Goal: Check status: Check status

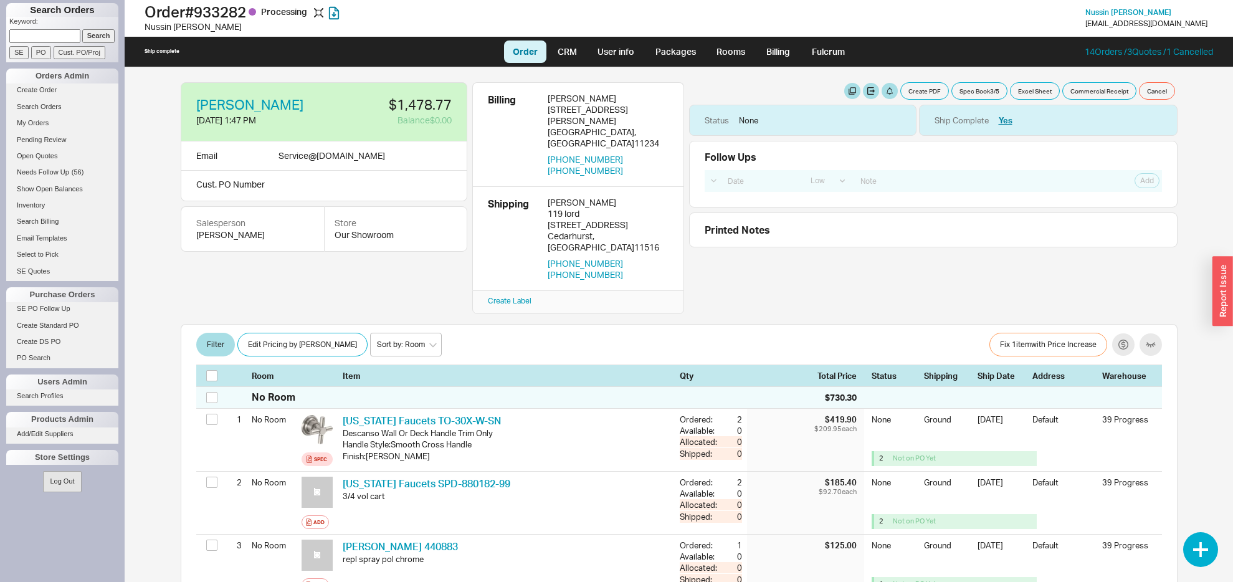
select select "LOW"
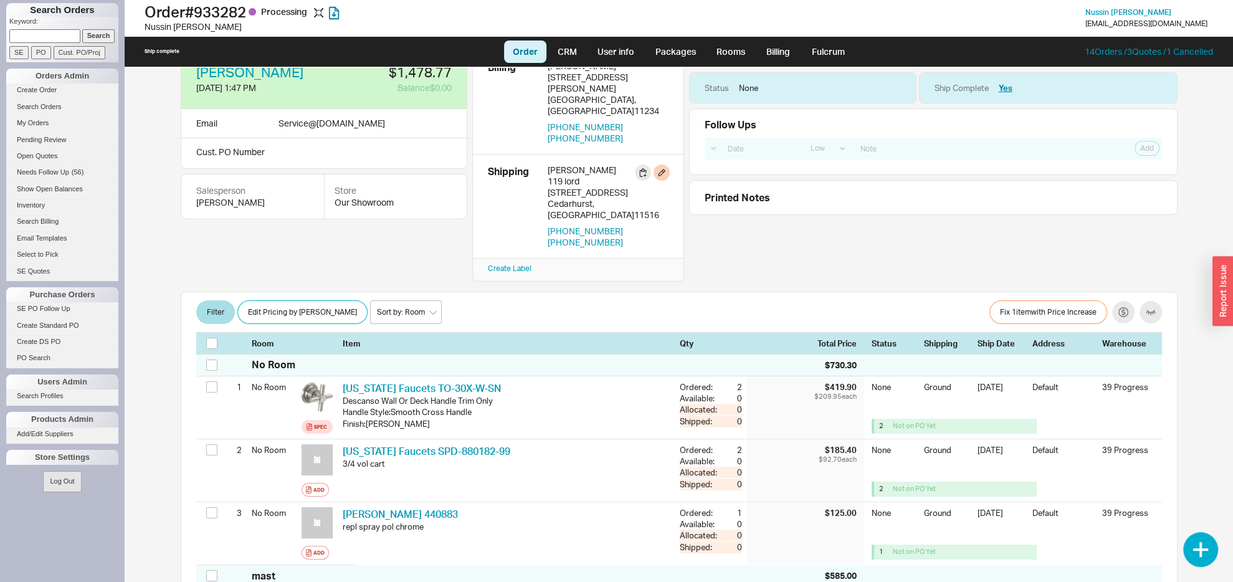
scroll to position [196, 0]
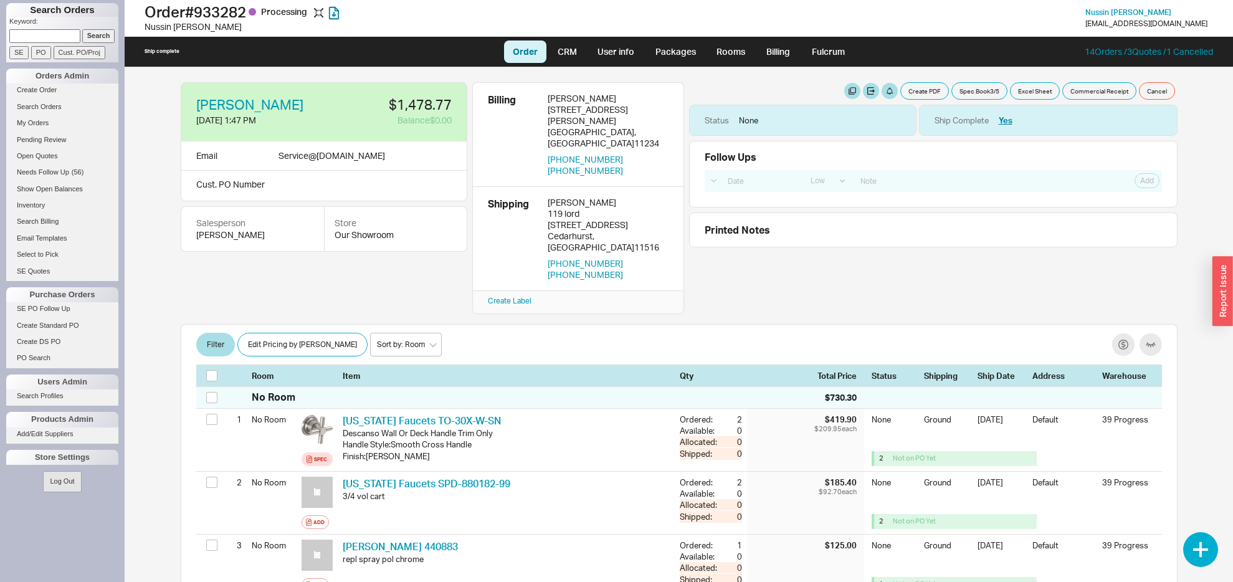
select select "LOW"
click at [223, 14] on h1 "Order # 933282 Processing" at bounding box center [382, 11] width 475 height 17
click at [223, 13] on h1 "Order # 933282 Processing" at bounding box center [382, 11] width 475 height 17
copy h1 "933282"
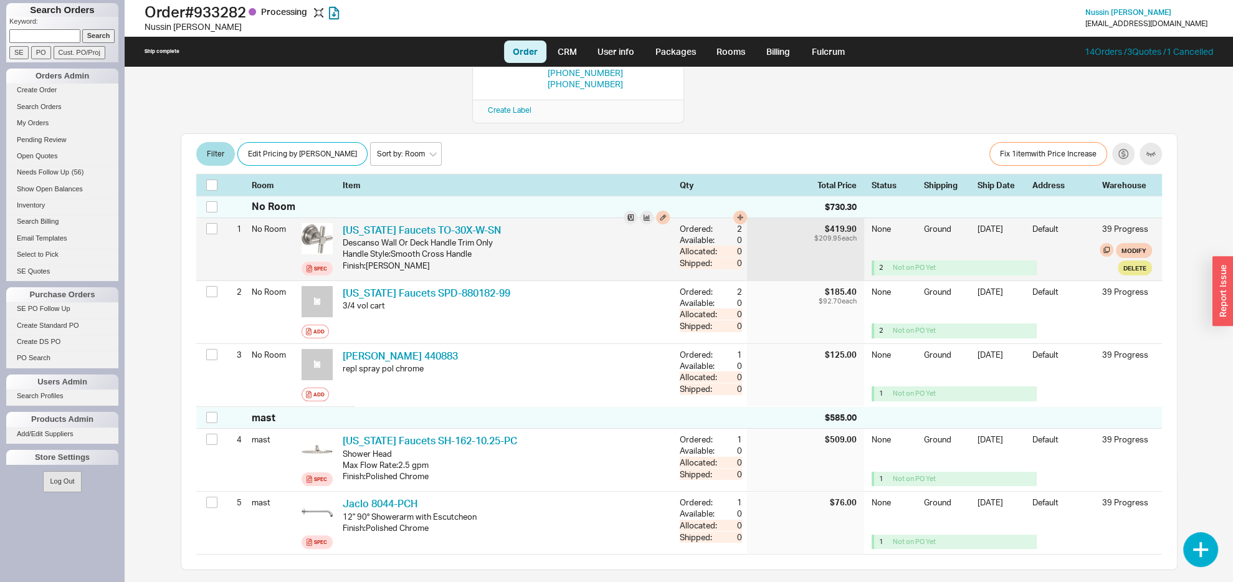
scroll to position [196, 0]
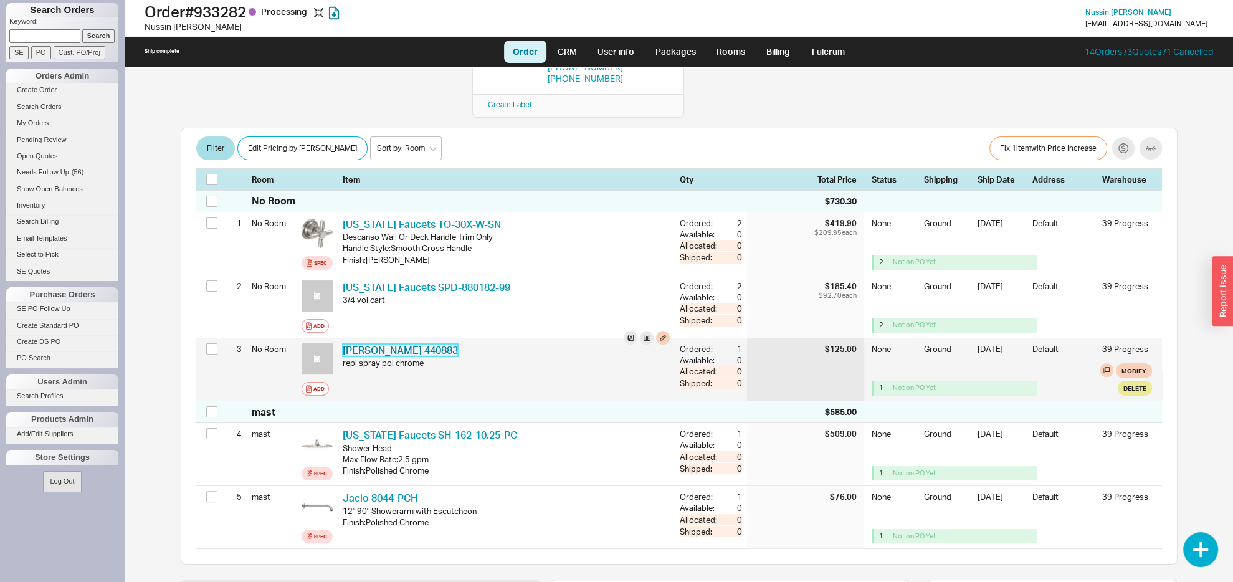
click at [379, 344] on link "Blanco 440883" at bounding box center [400, 350] width 115 height 12
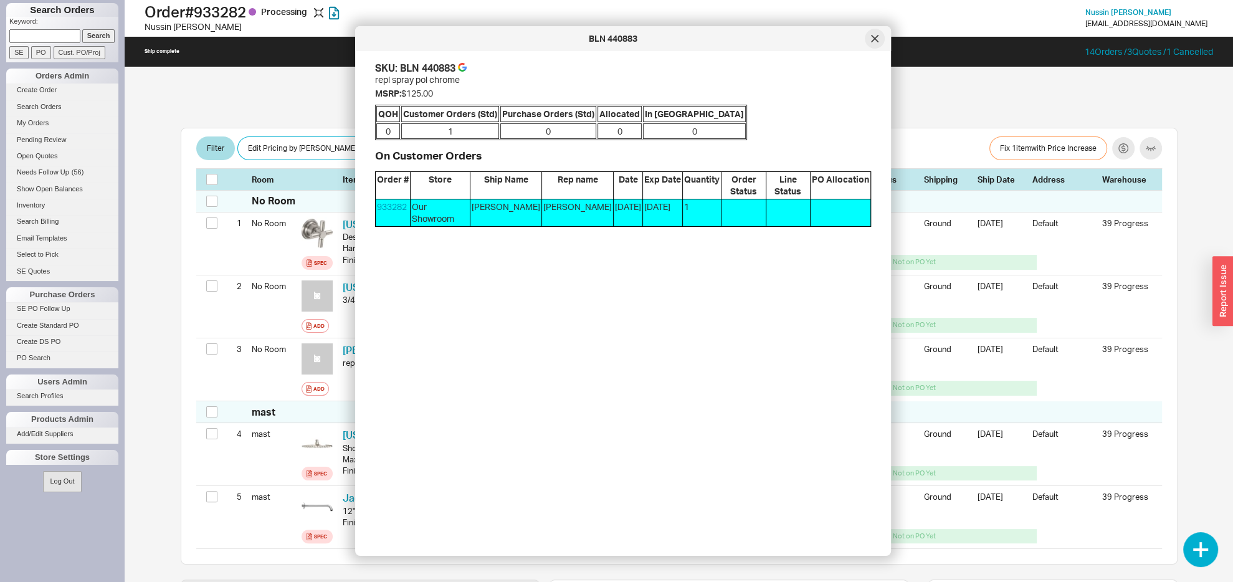
click at [870, 38] on div at bounding box center [875, 39] width 20 height 20
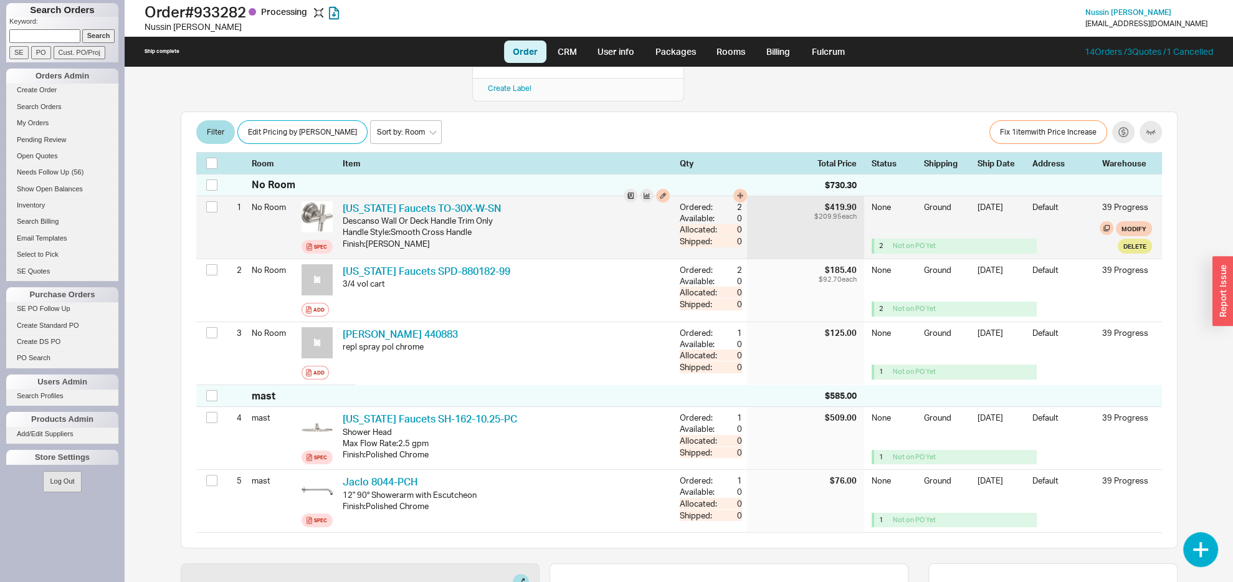
scroll to position [262, 0]
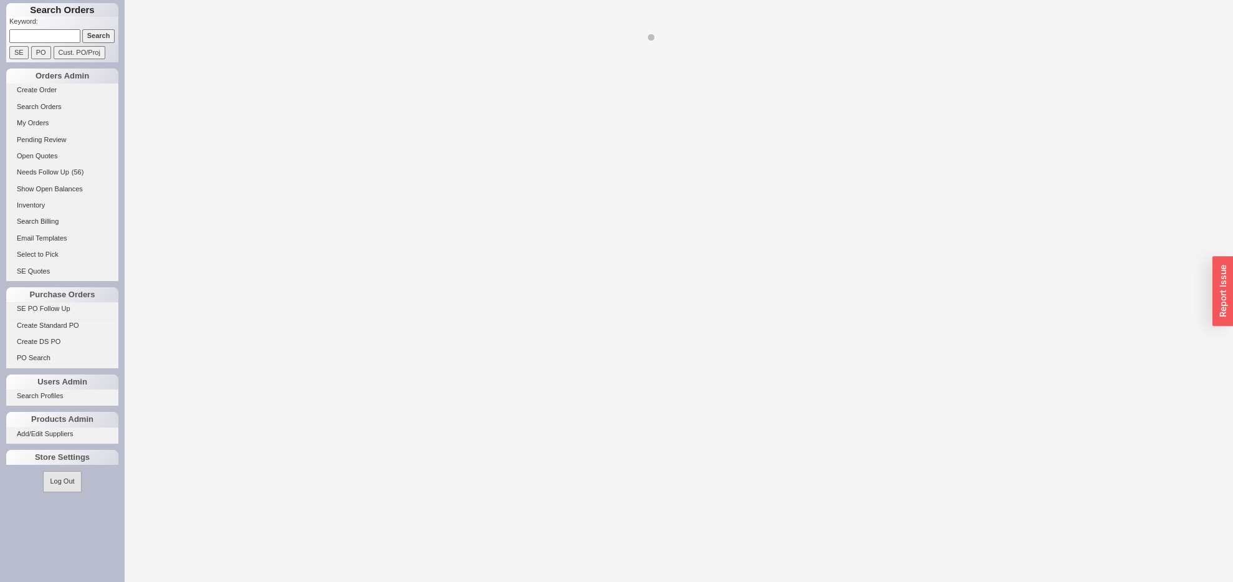
select select "LOW"
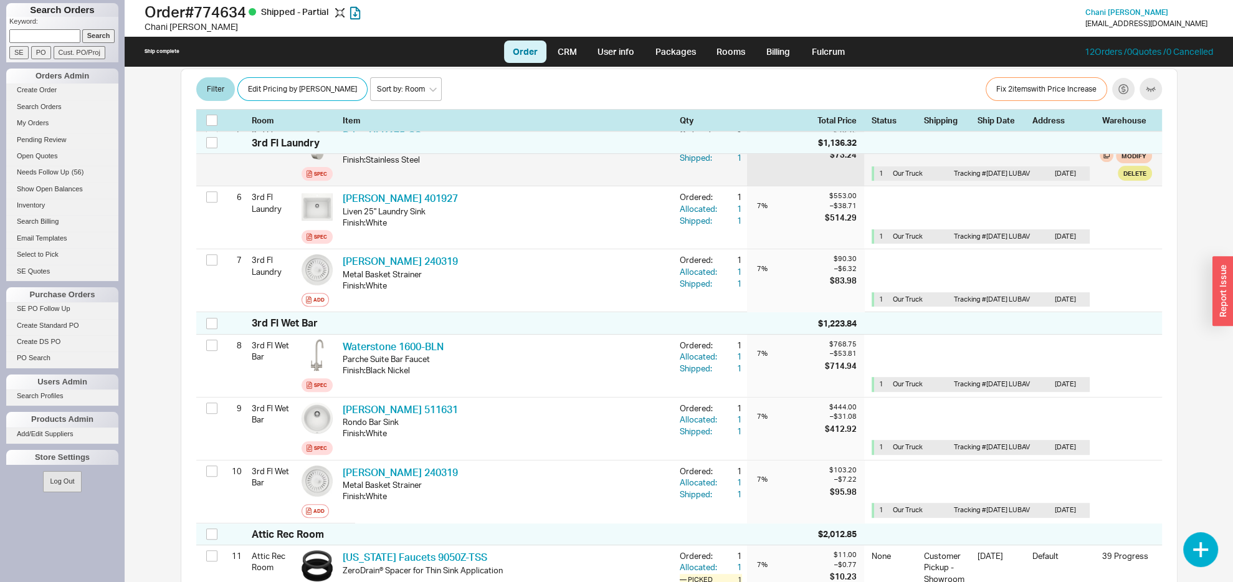
scroll to position [523, 0]
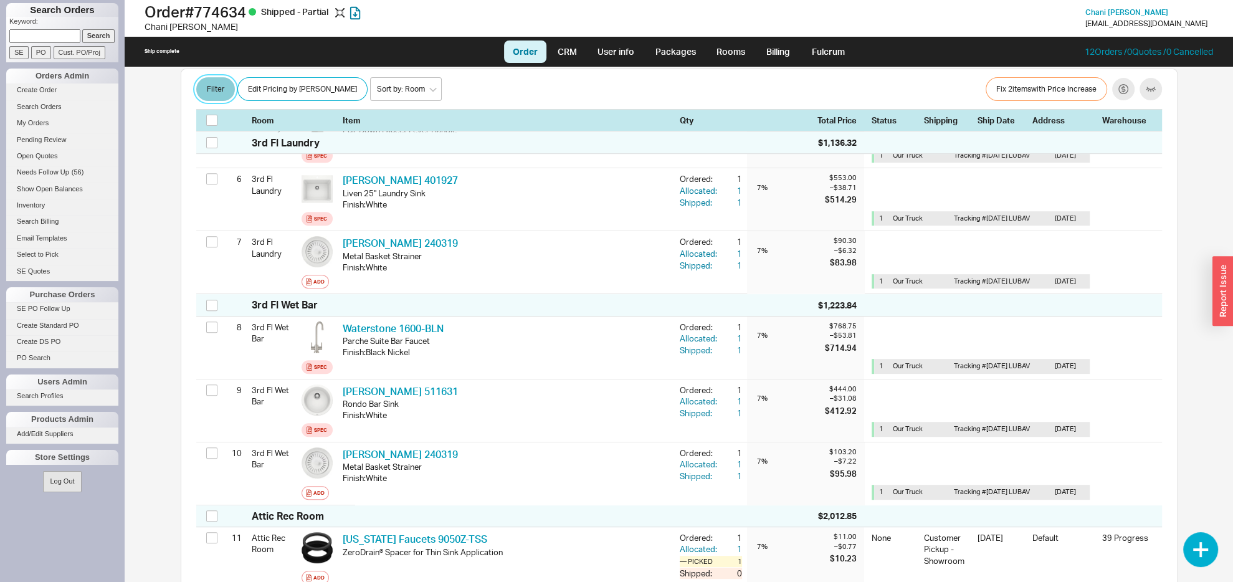
click at [217, 96] on button "Filter" at bounding box center [215, 90] width 39 height 24
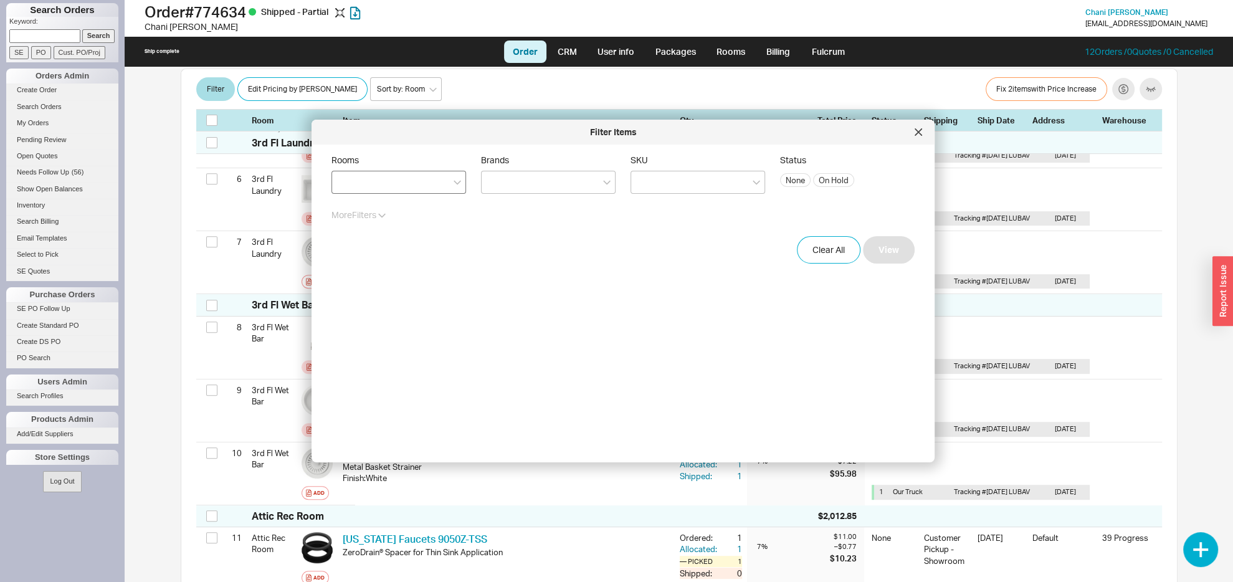
click at [373, 184] on div at bounding box center [399, 182] width 135 height 23
click at [347, 184] on input "Rooms" at bounding box center [342, 182] width 9 height 14
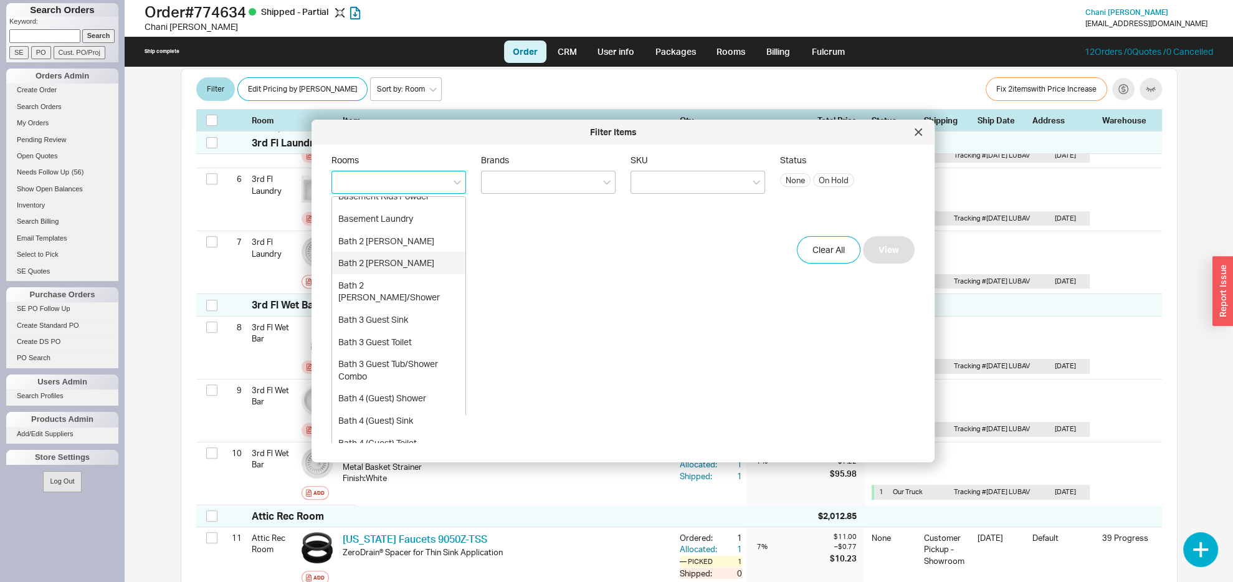
scroll to position [131, 0]
click at [406, 285] on div "Bath 3 Guest Sink" at bounding box center [398, 289] width 133 height 22
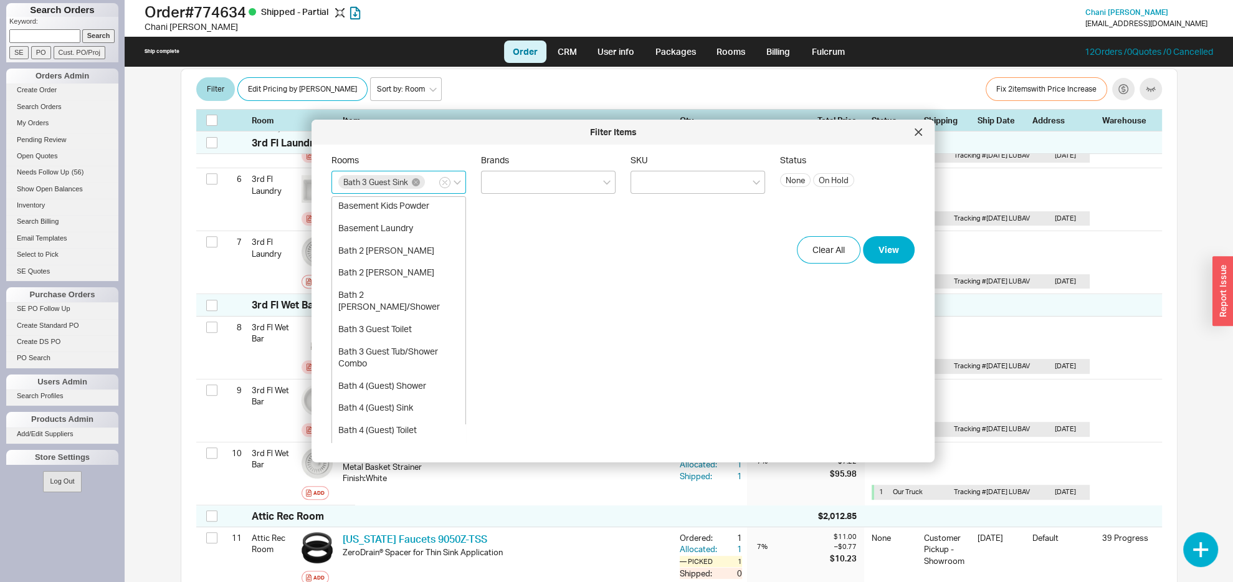
scroll to position [58, 0]
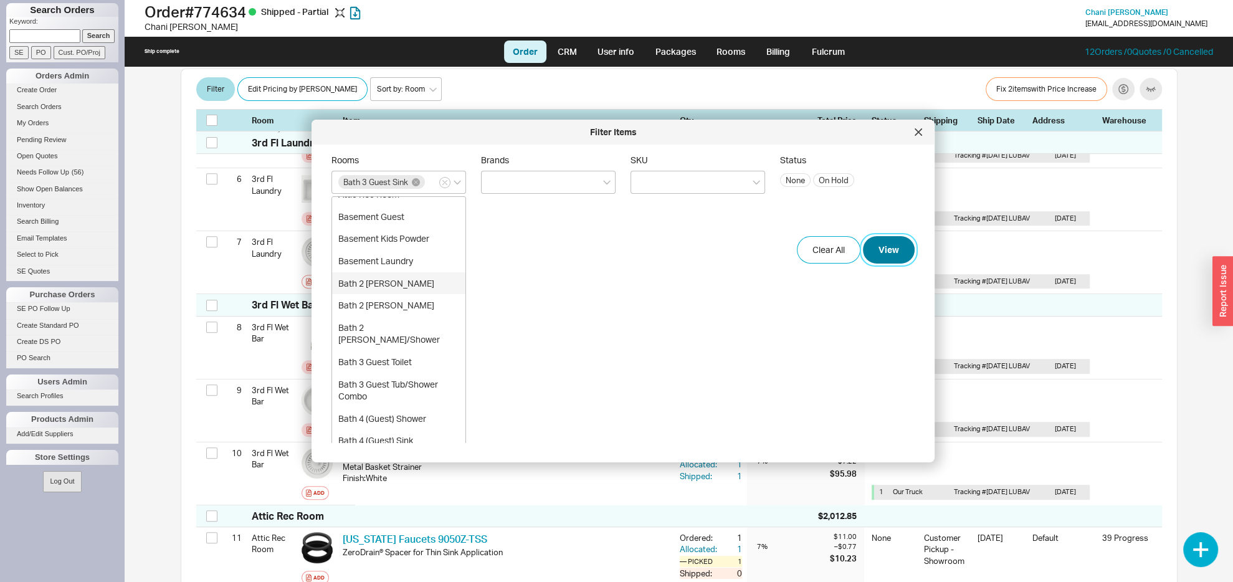
drag, startPoint x: 865, startPoint y: 262, endPoint x: 632, endPoint y: 258, distance: 232.5
click at [863, 262] on button "View" at bounding box center [889, 249] width 52 height 27
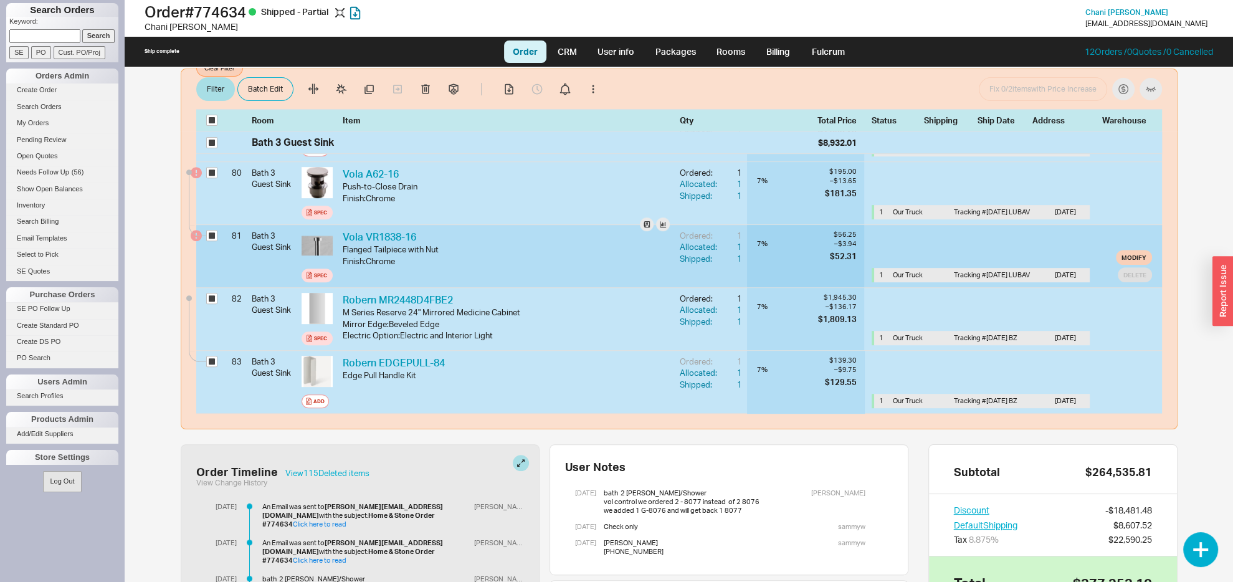
checkbox input "true"
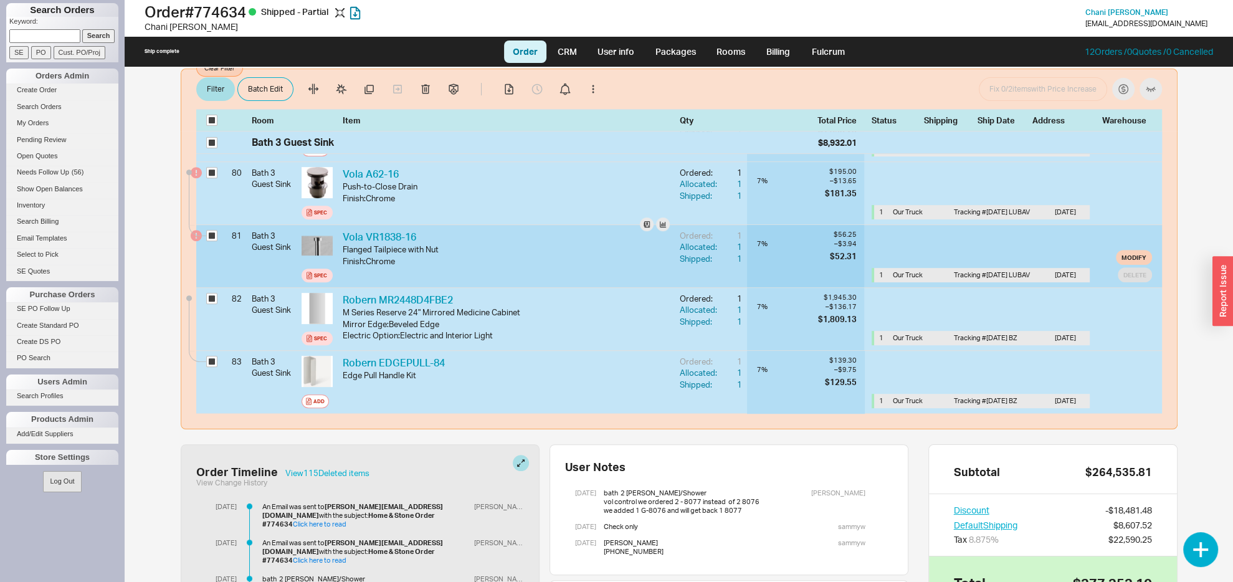
checkbox input "true"
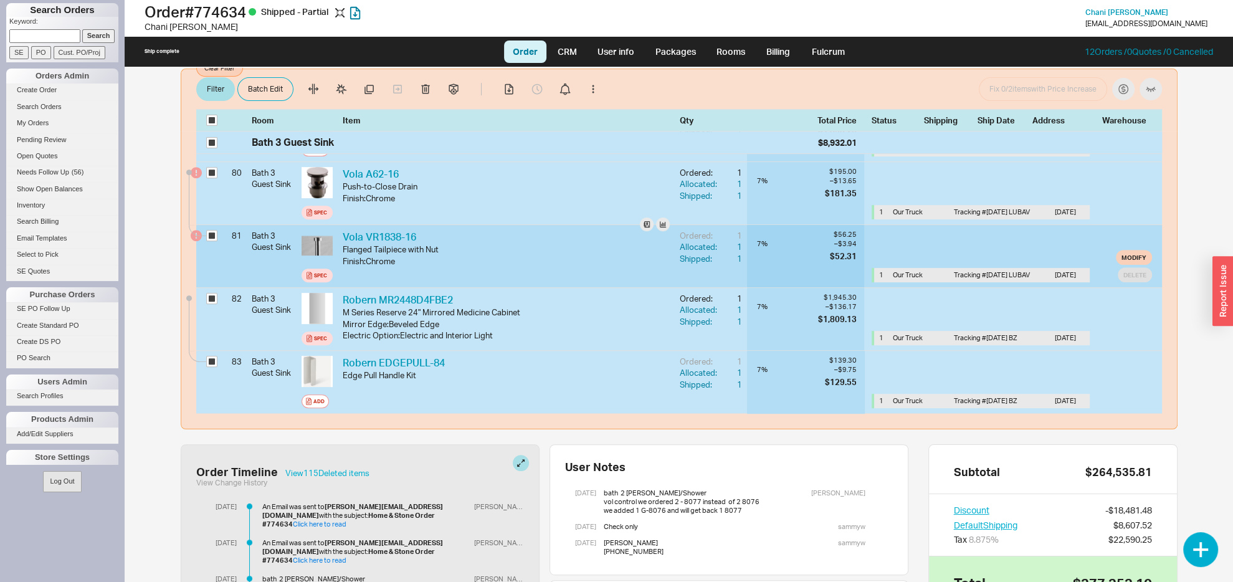
checkbox input "true"
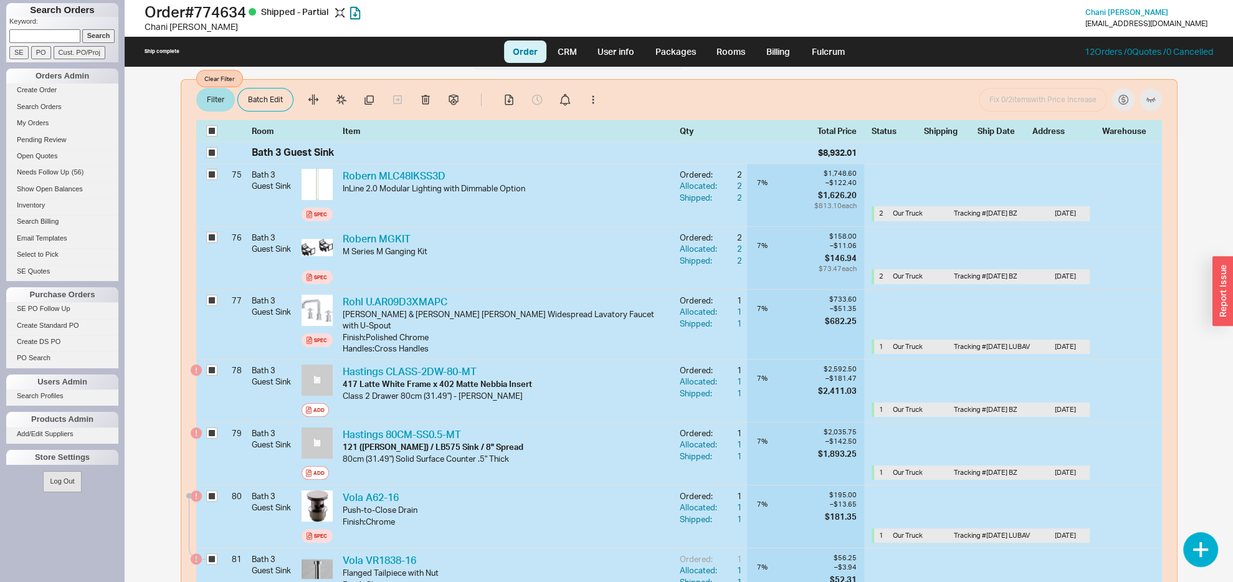
scroll to position [196, 0]
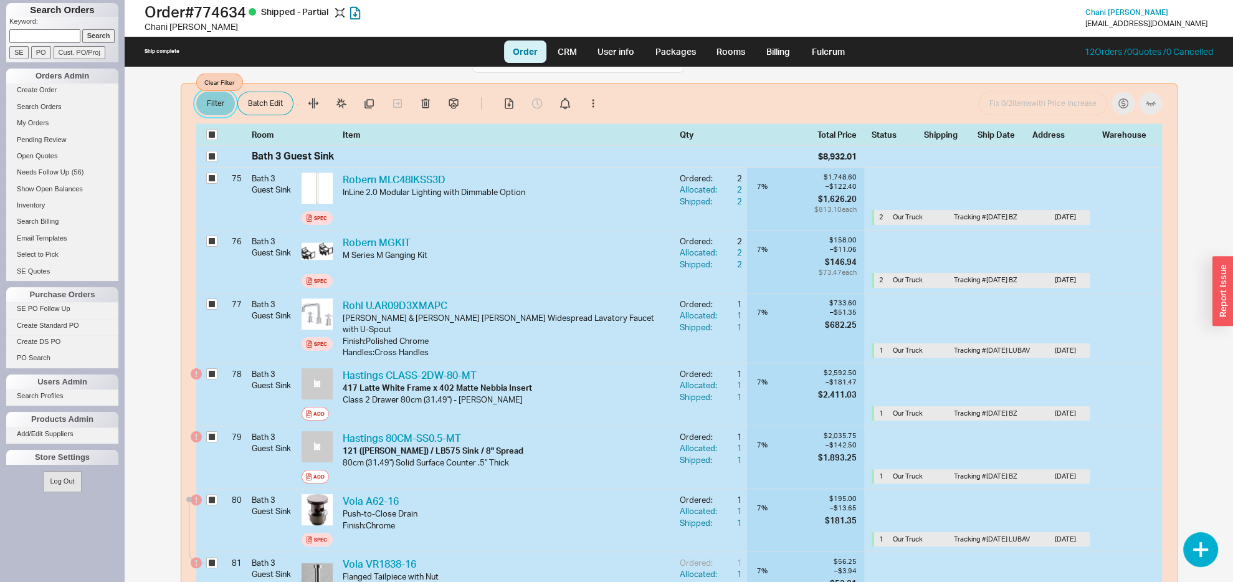
click at [220, 102] on button "Filter" at bounding box center [215, 104] width 39 height 24
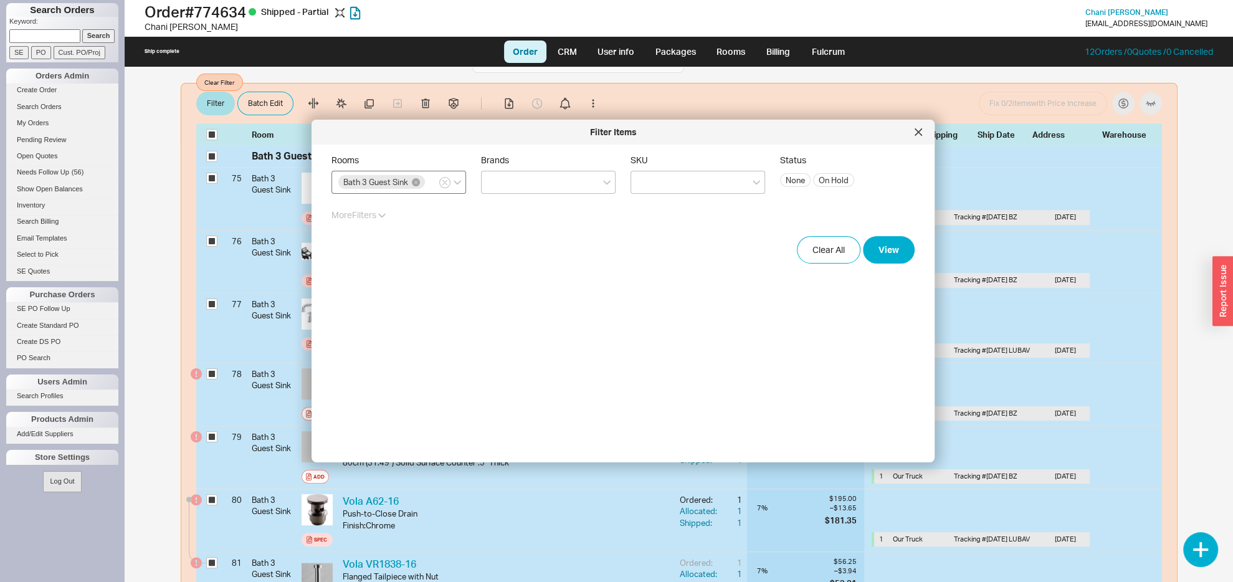
click at [411, 194] on div "Bath 3 Guest Sink" at bounding box center [399, 182] width 135 height 23
click at [427, 189] on input "Rooms Bath 3 Guest Sink" at bounding box center [431, 182] width 9 height 14
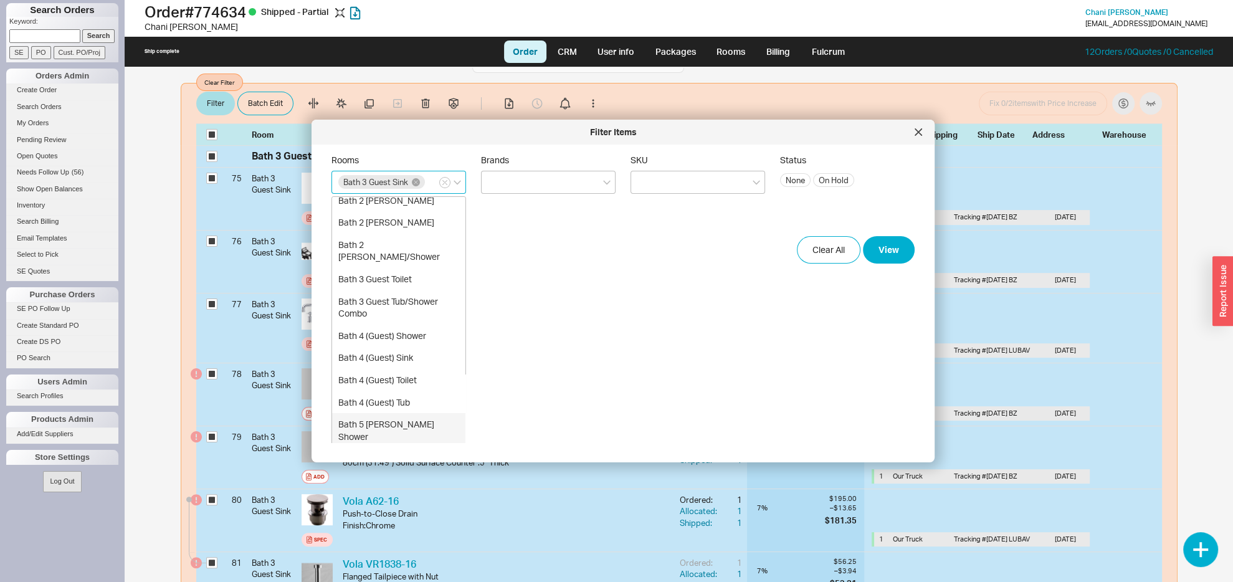
scroll to position [123, 0]
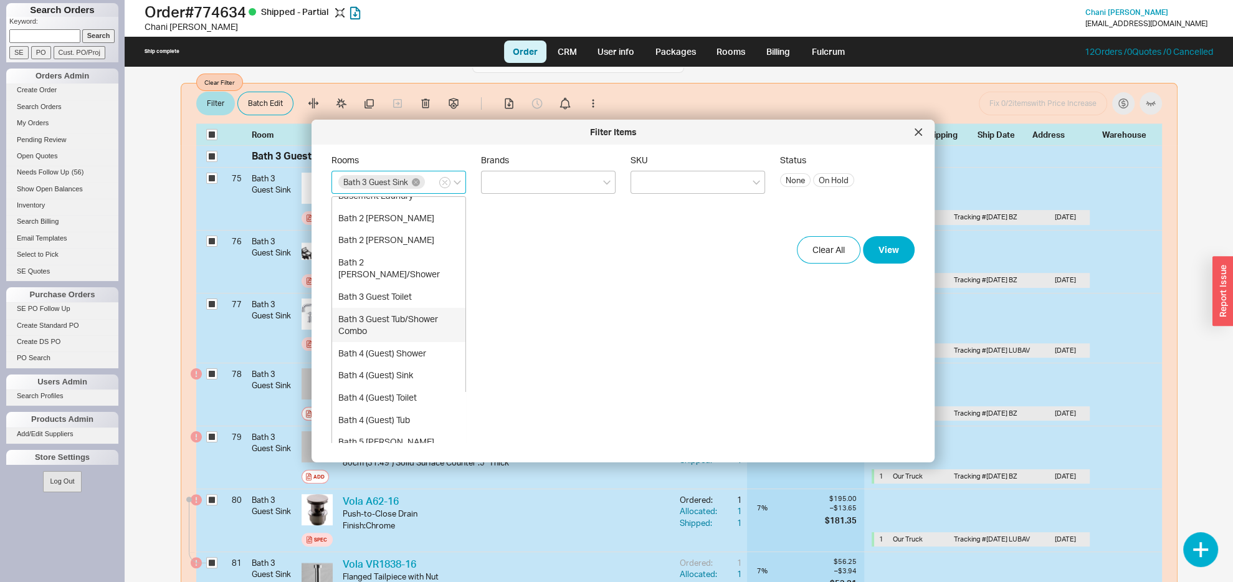
click at [376, 334] on div "Bath 3 Guest Tub/Shower Combo" at bounding box center [398, 325] width 133 height 34
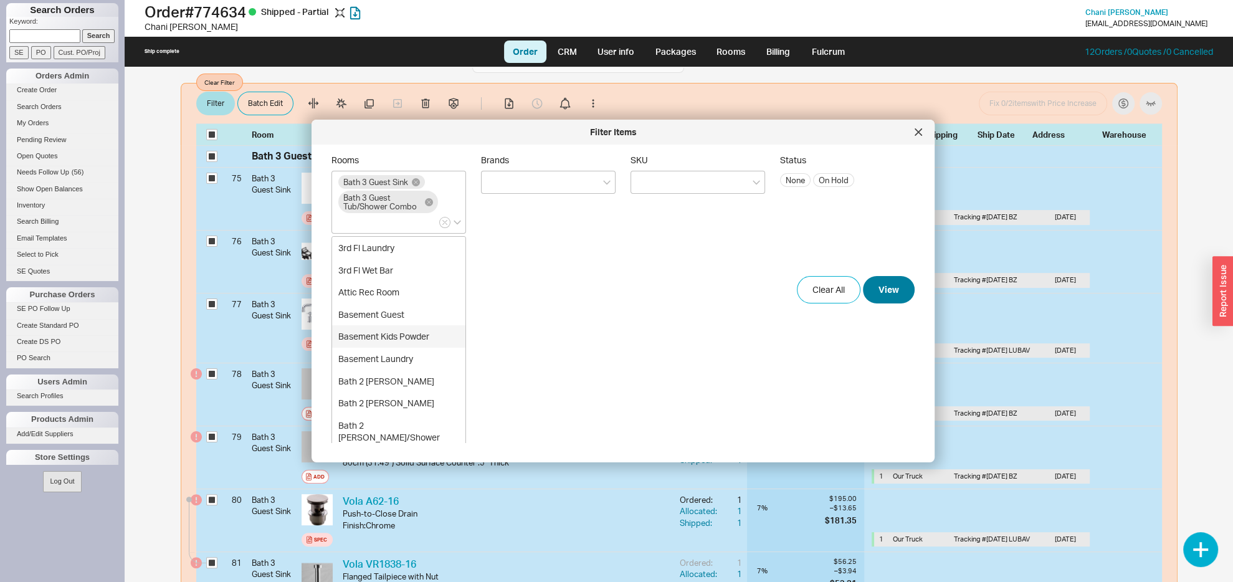
drag, startPoint x: 866, startPoint y: 274, endPoint x: 869, endPoint y: 283, distance: 9.9
click at [866, 276] on form "Rooms Bath 3 Guest Sink Bath 3 Guest Tub/Shower Combo 3rd Fl Laundry 3rd Fl Wet…" at bounding box center [623, 229] width 583 height 149
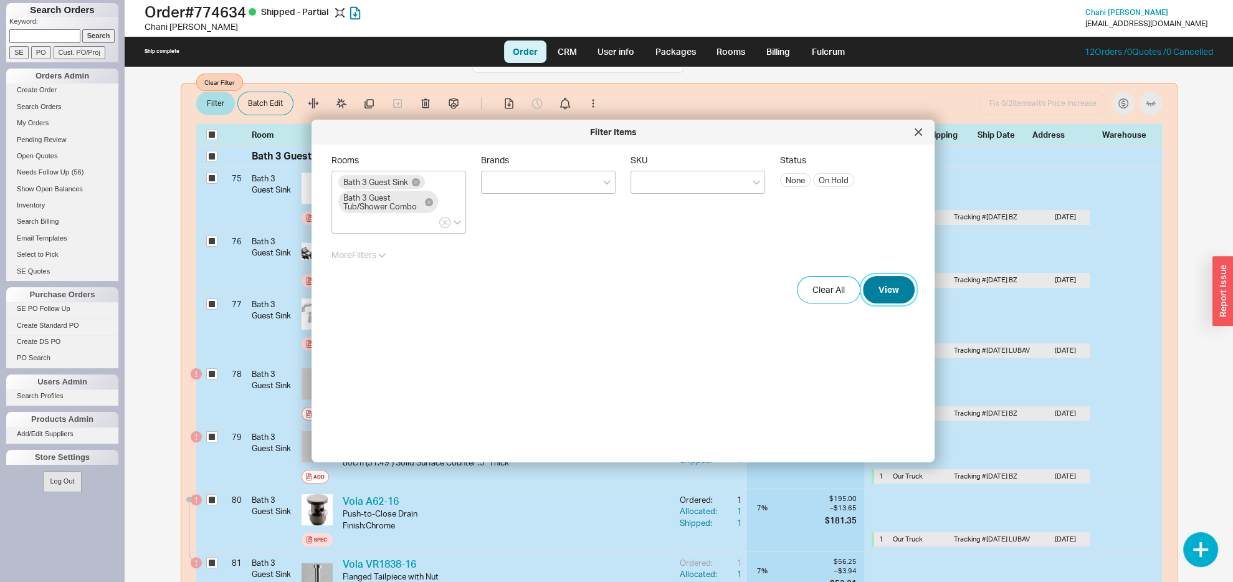
click at [872, 287] on button "View" at bounding box center [889, 289] width 52 height 27
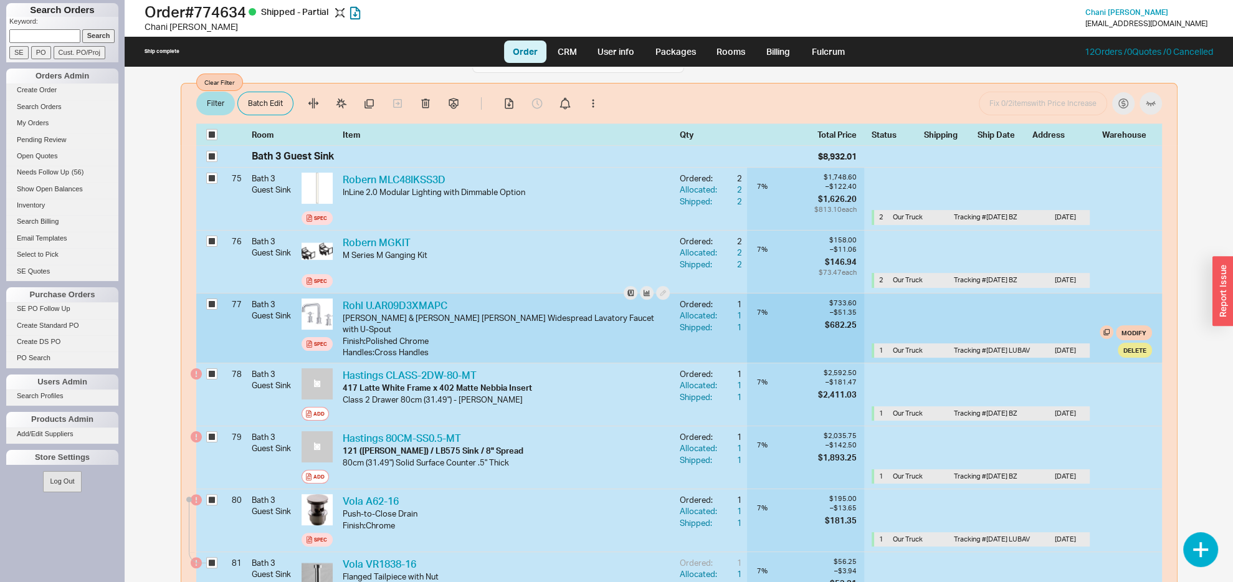
checkbox input "true"
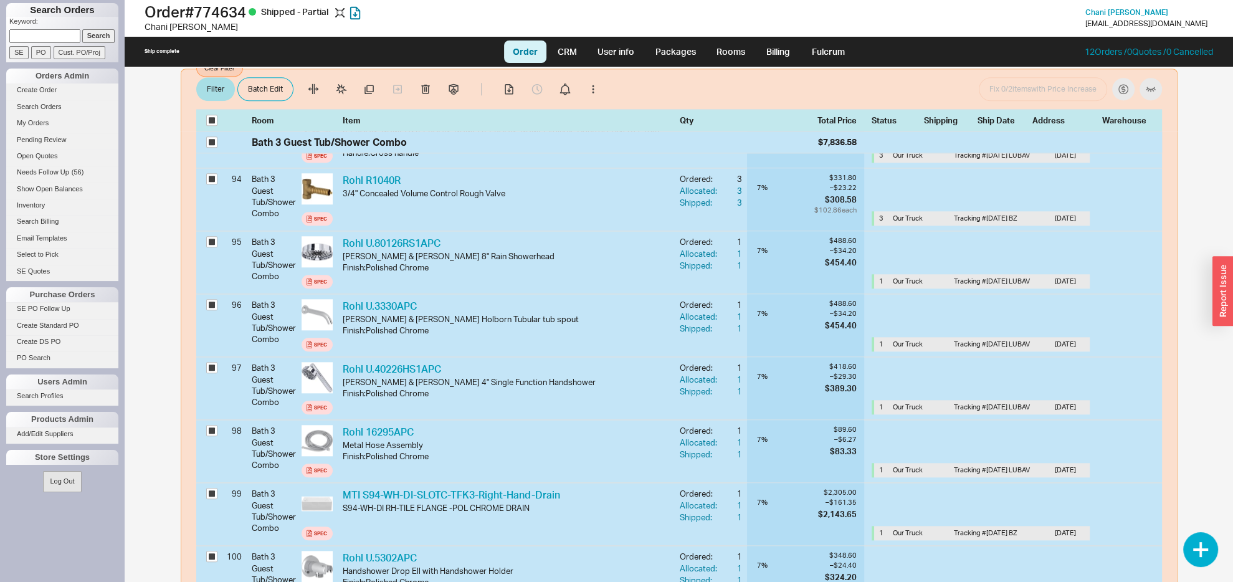
scroll to position [1178, 0]
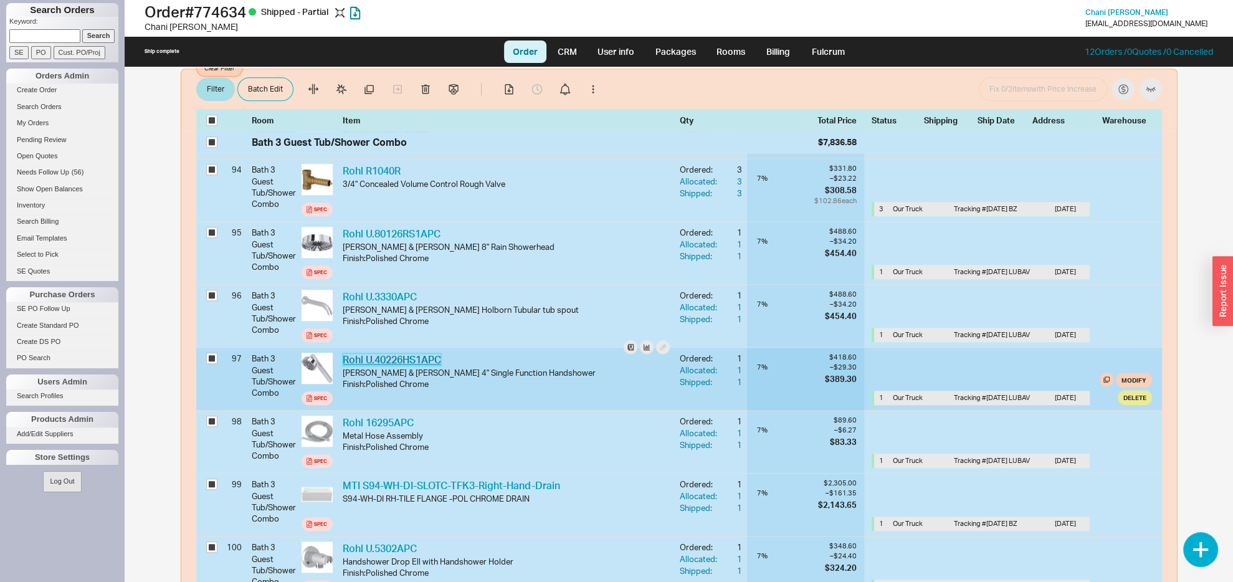
click at [382, 353] on link "Rohl U.40226HS1APC" at bounding box center [392, 359] width 98 height 12
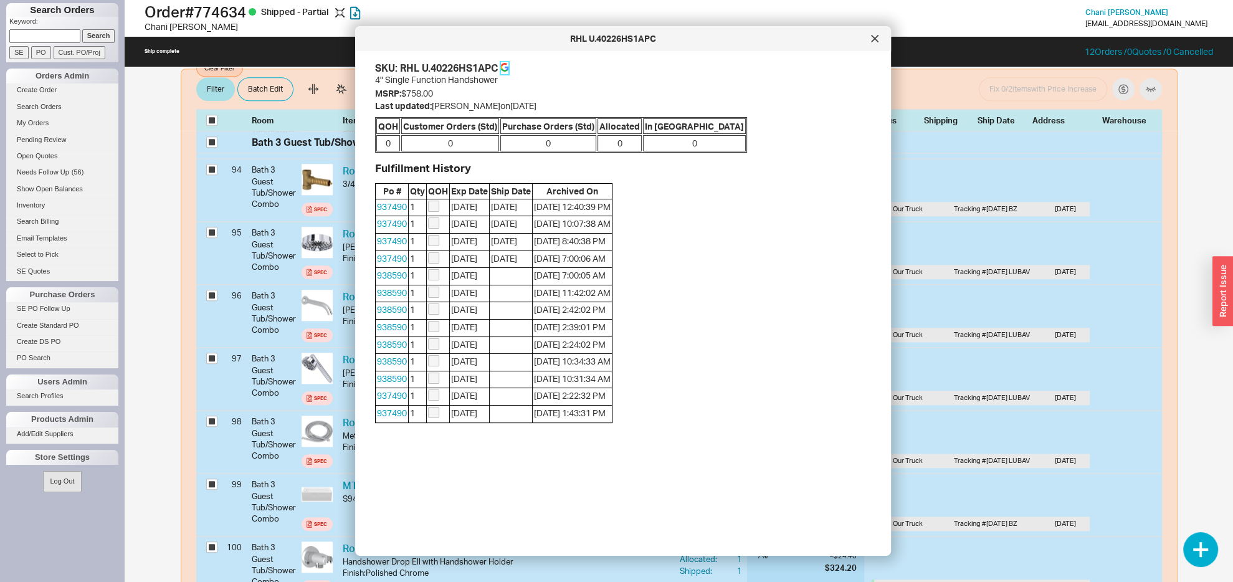
click at [504, 62] on link at bounding box center [504, 68] width 9 height 14
click at [879, 38] on div at bounding box center [875, 39] width 20 height 20
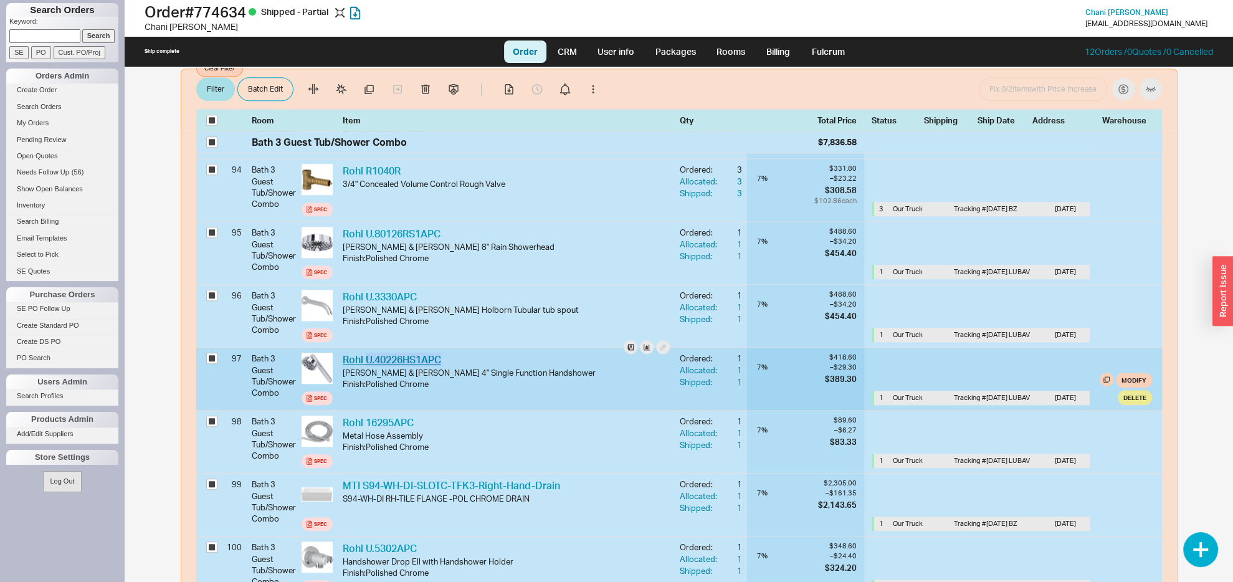
drag, startPoint x: 449, startPoint y: 346, endPoint x: 366, endPoint y: 351, distance: 83.1
click at [366, 353] on div "Rohl U.40226HS1APC RHL U.40226HS1APC" at bounding box center [506, 360] width 327 height 14
copy link "U.40226HS1APC"
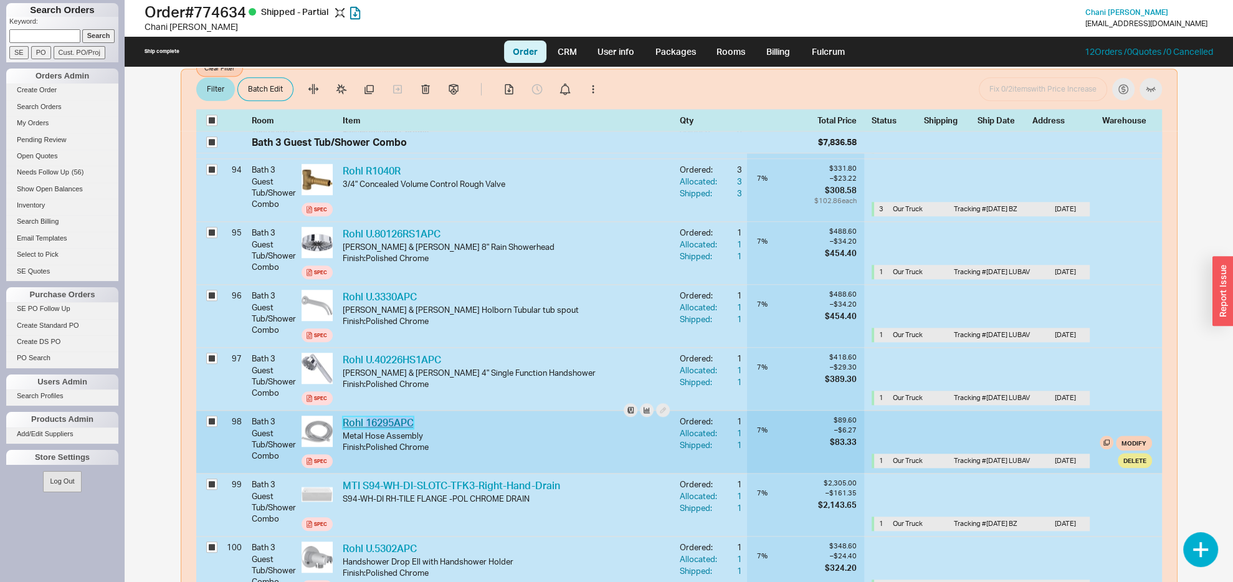
click at [366, 418] on div "Rohl 16295APC RHL 16295APC" at bounding box center [506, 423] width 327 height 14
copy link "16295APC"
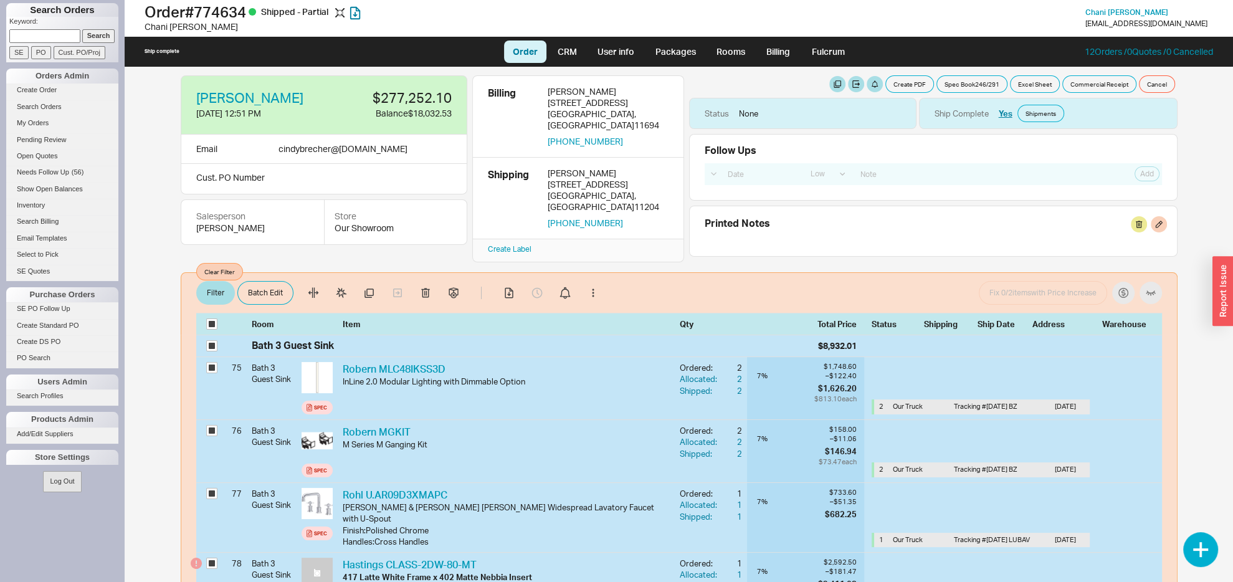
scroll to position [0, 0]
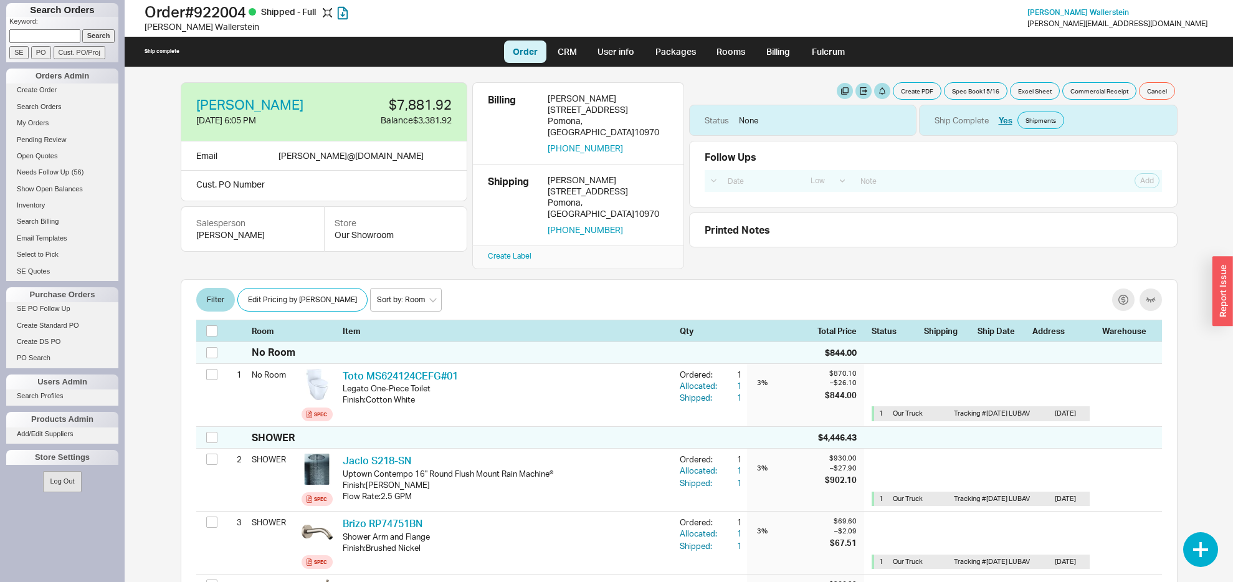
select select "LOW"
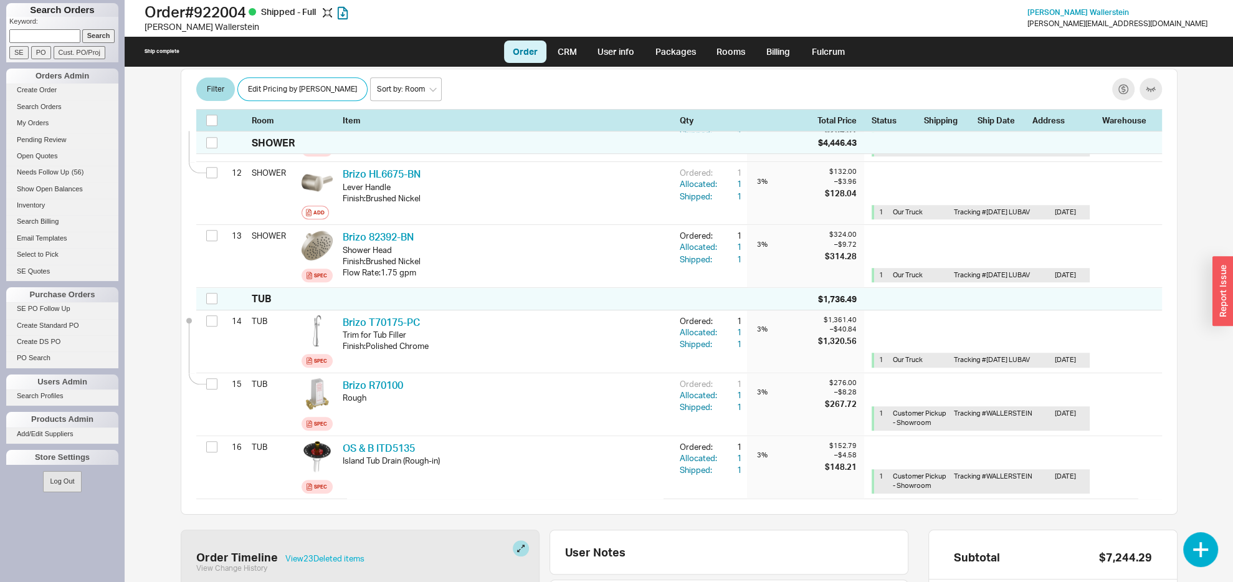
scroll to position [1166, 0]
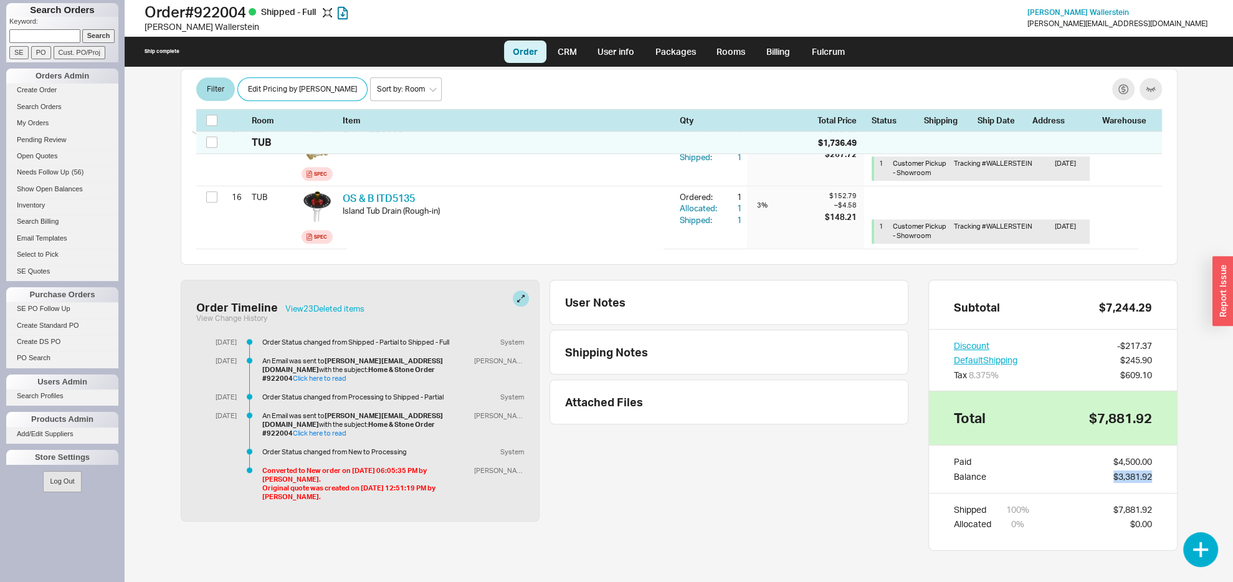
click at [1142, 465] on div "Paid $4,500.00 Balance $3,381.92" at bounding box center [1053, 468] width 248 height 47
copy div "$3,381.92"
click at [775, 52] on link "Billing" at bounding box center [778, 52] width 44 height 22
